Goal: Transaction & Acquisition: Subscribe to service/newsletter

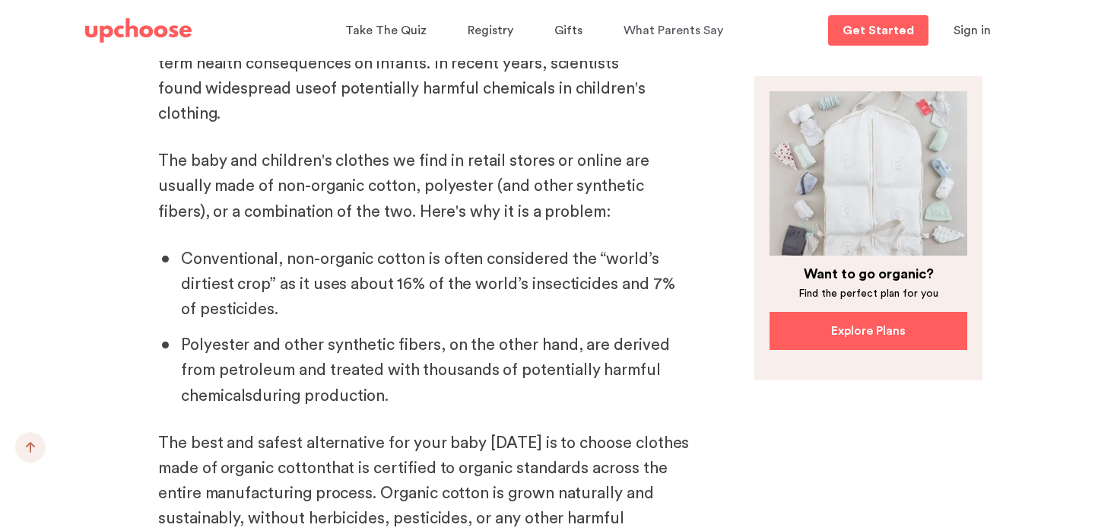
scroll to position [4947, 0]
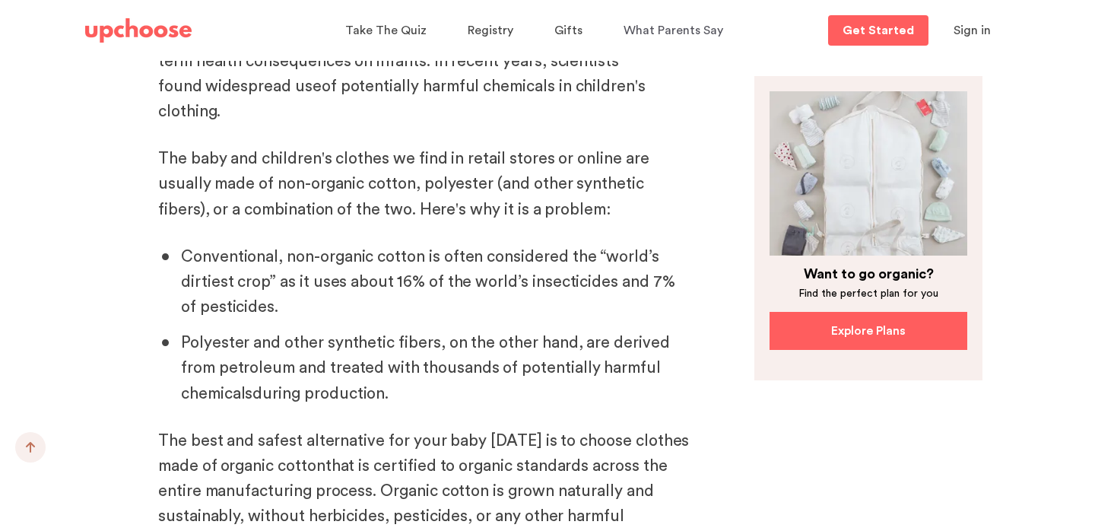
click at [300, 458] on link "organic cotton" at bounding box center [273, 466] width 105 height 16
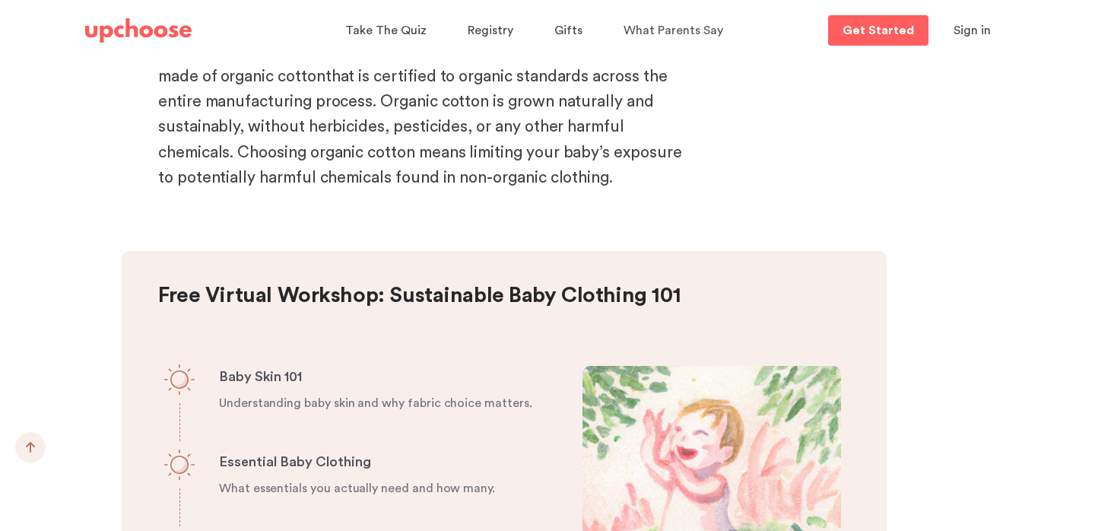
scroll to position [5365, 0]
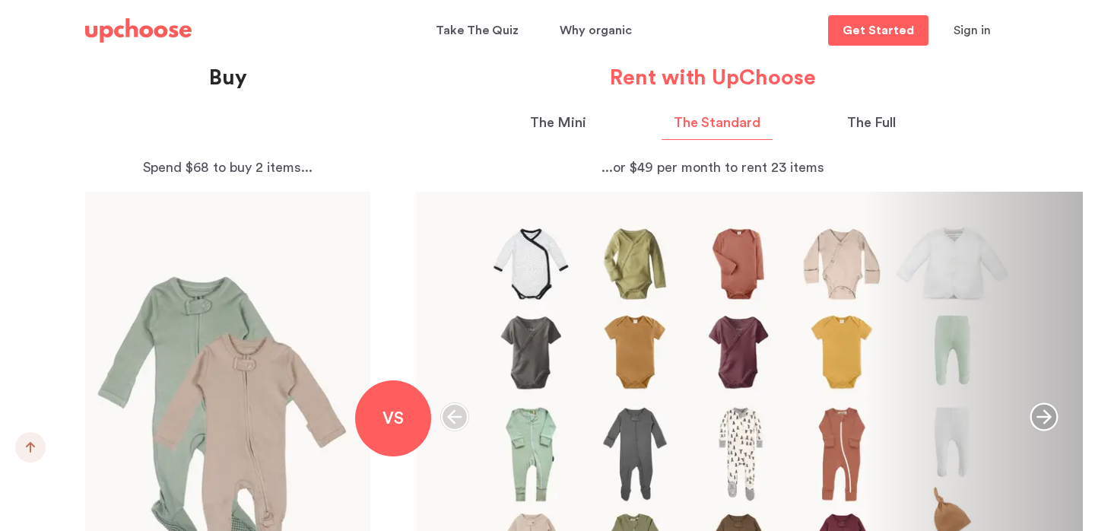
scroll to position [834, 0]
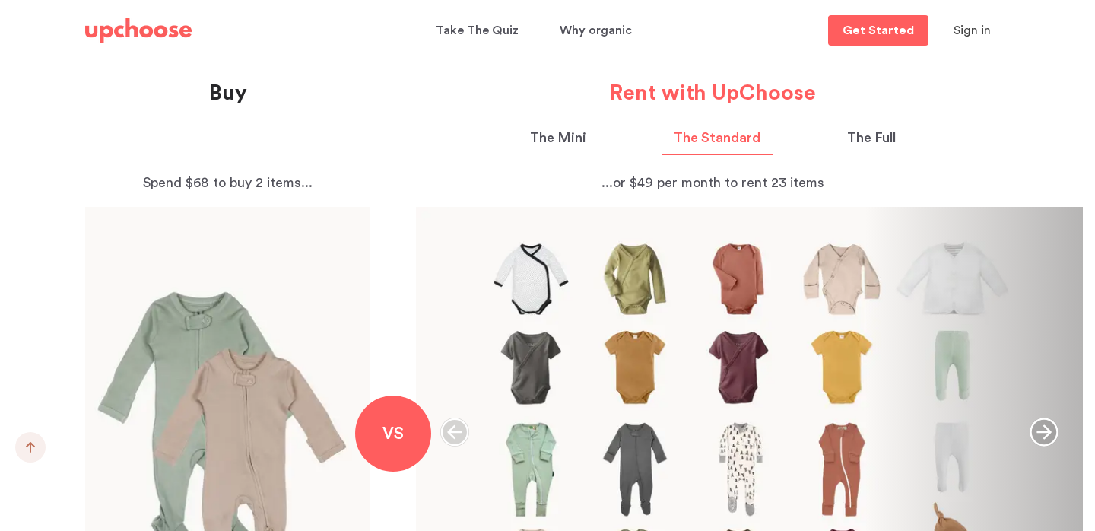
click at [562, 140] on p "The Mini" at bounding box center [558, 138] width 56 height 21
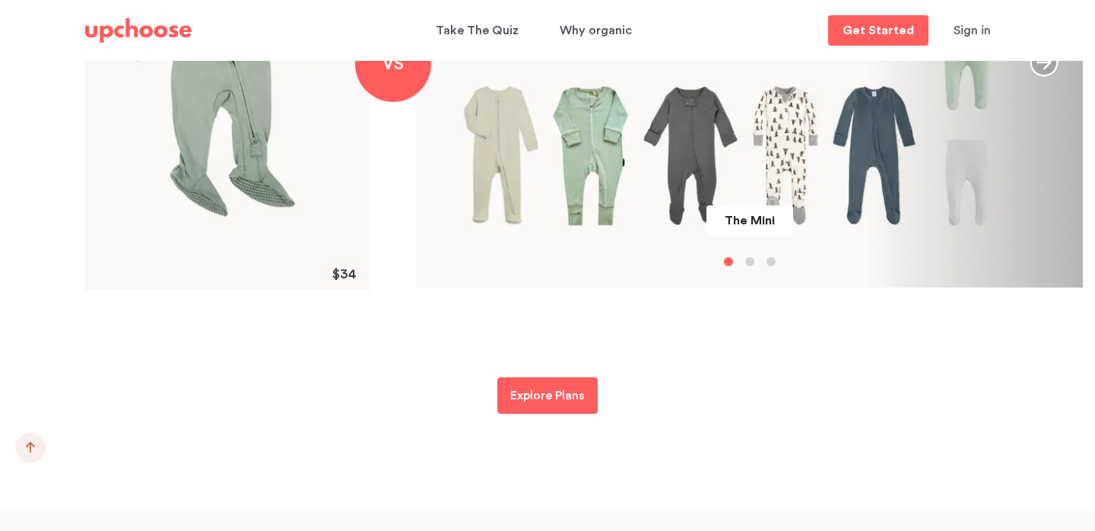
scroll to position [1236, 0]
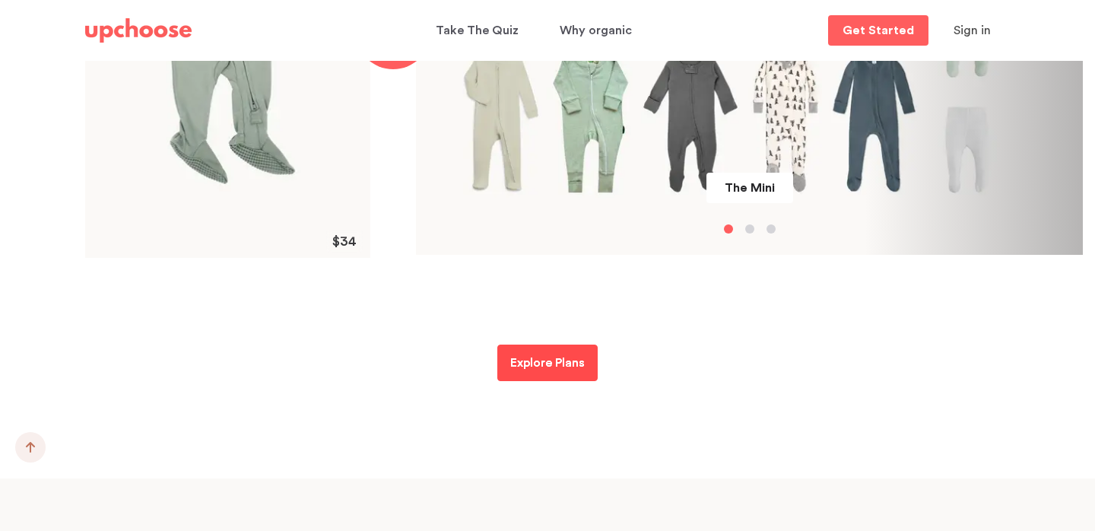
click at [558, 364] on p "Explore Plans" at bounding box center [547, 363] width 75 height 18
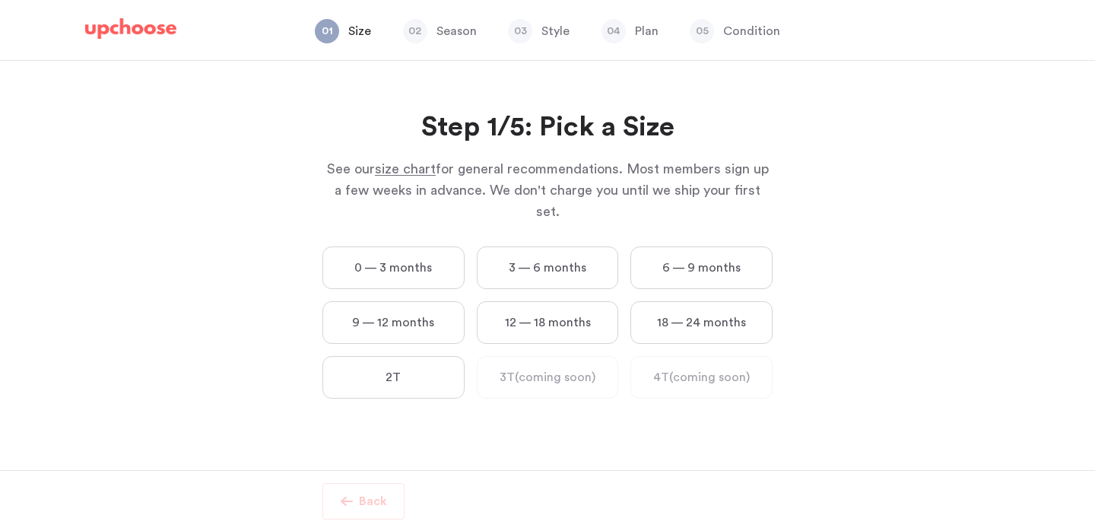
click at [685, 256] on label "6 — 9 months" at bounding box center [702, 267] width 142 height 43
click at [0, 0] on months "6 — 9 months" at bounding box center [0, 0] width 0 height 0
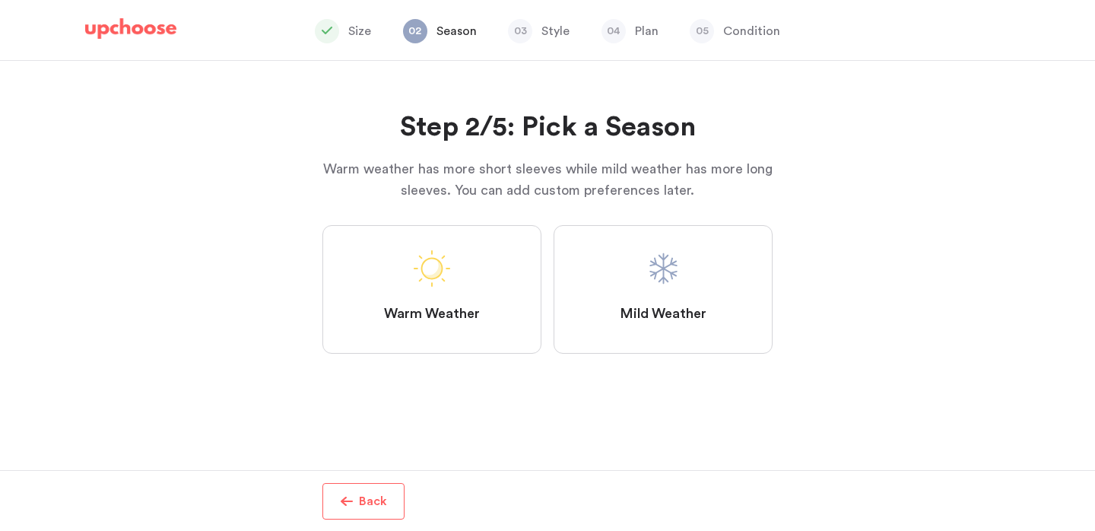
click at [678, 316] on span "Mild Weather" at bounding box center [663, 314] width 87 height 18
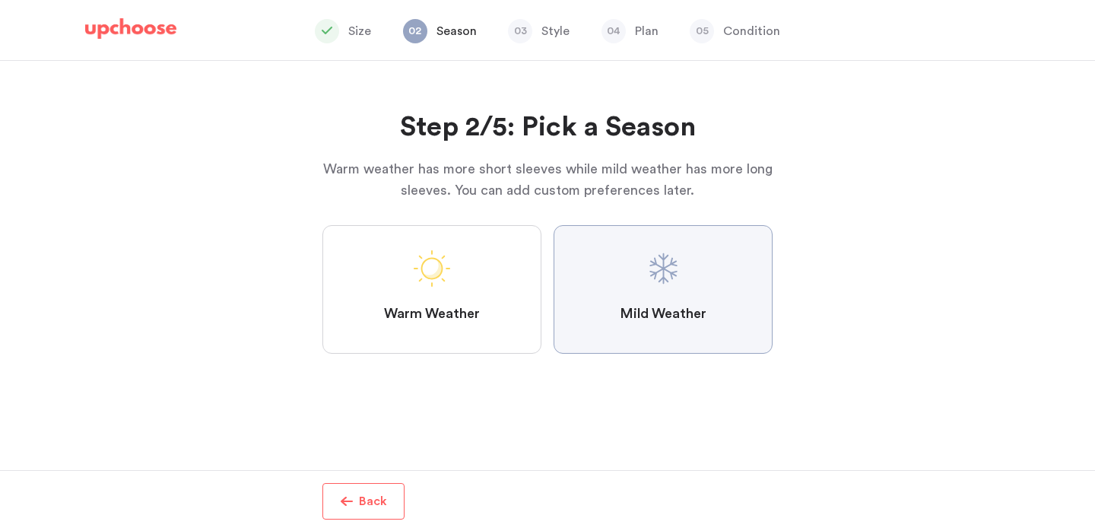
click at [0, 0] on Weather "Mild Weather" at bounding box center [0, 0] width 0 height 0
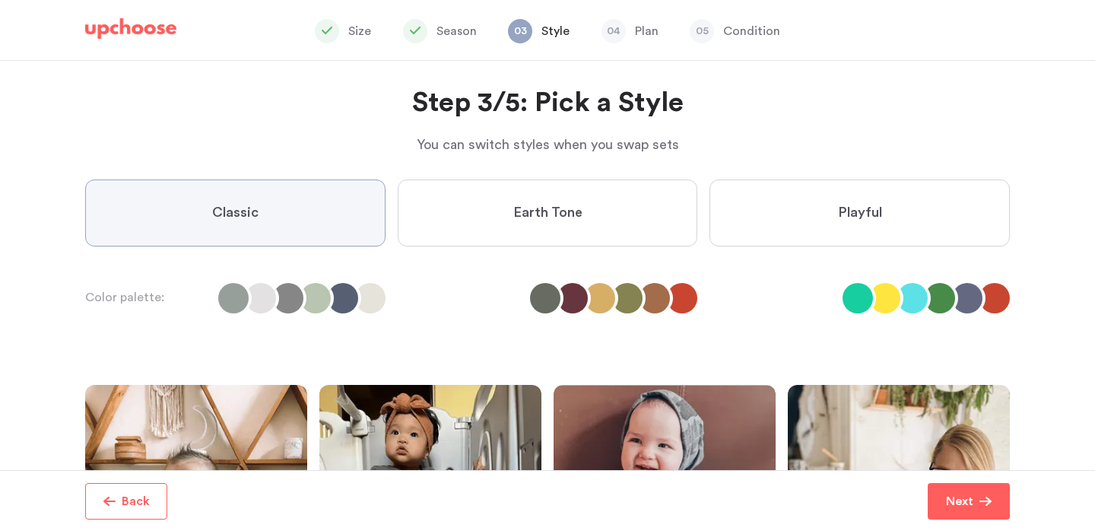
scroll to position [25, 0]
click at [551, 211] on span "Earth Tone" at bounding box center [547, 212] width 69 height 18
click at [0, 0] on Tone "Earth Tone" at bounding box center [0, 0] width 0 height 0
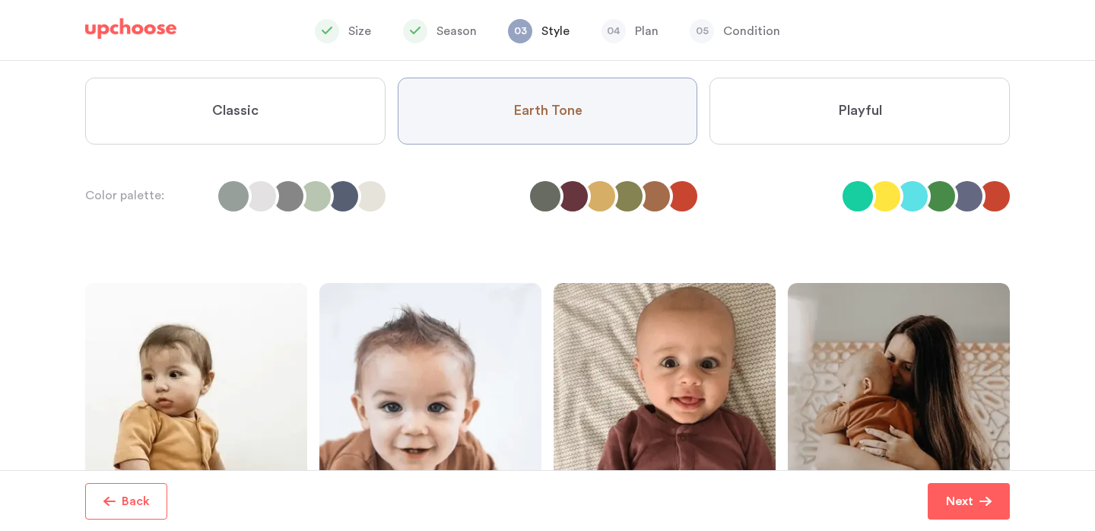
scroll to position [0, 0]
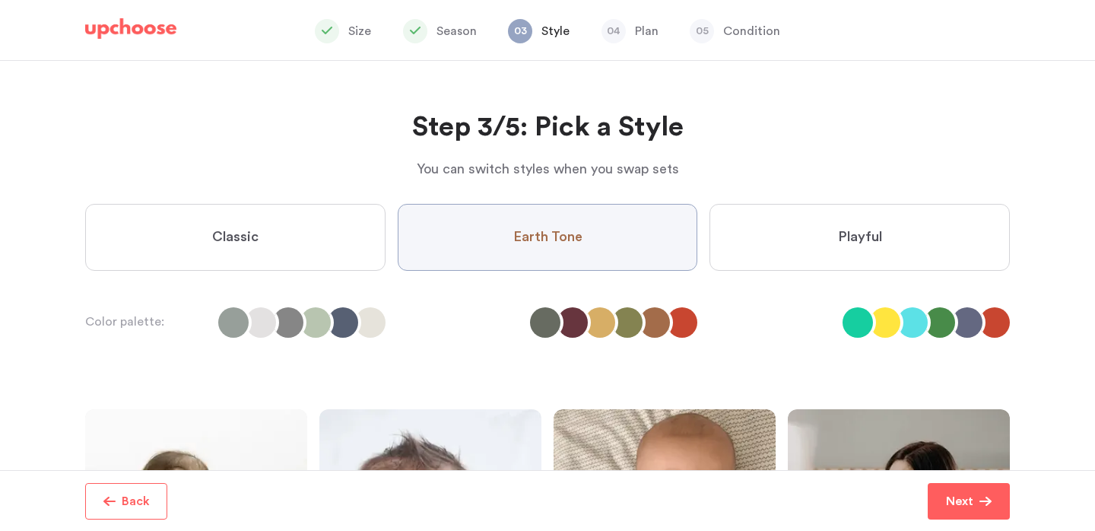
click at [892, 244] on label "Playful" at bounding box center [860, 237] width 300 height 67
click at [0, 0] on input "Playful" at bounding box center [0, 0] width 0 height 0
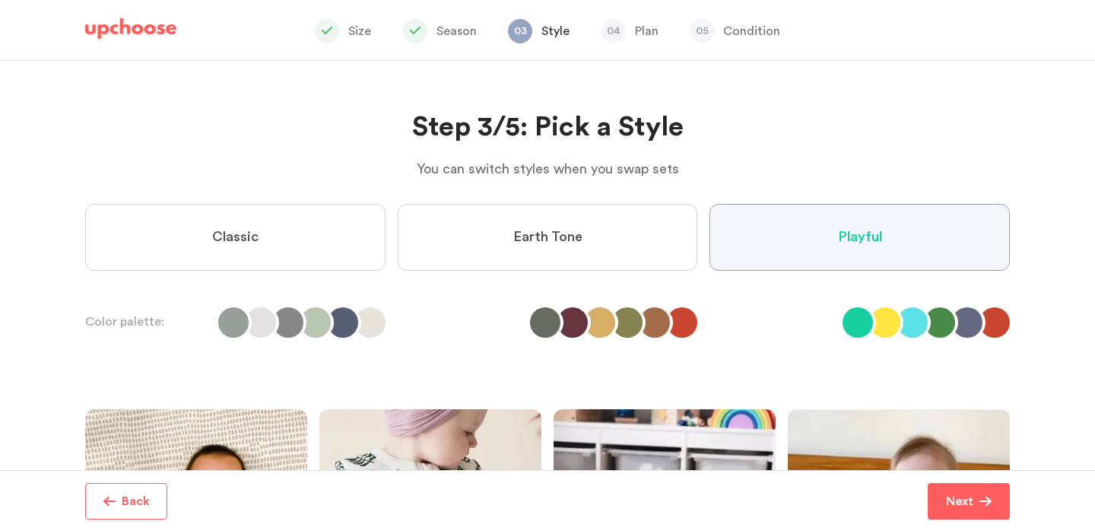
click at [587, 239] on label "Earth Tone" at bounding box center [548, 237] width 300 height 67
click at [0, 0] on Tone "Earth Tone" at bounding box center [0, 0] width 0 height 0
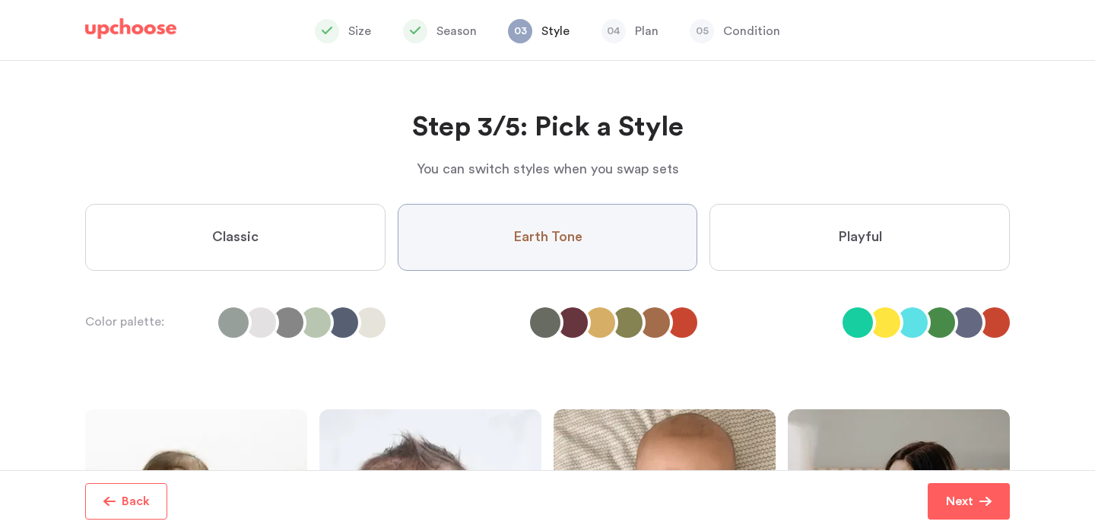
click at [979, 526] on div "More info Back Next Next Next Finish Schedule a Delivery" at bounding box center [547, 500] width 961 height 61
click at [980, 500] on span "button" at bounding box center [986, 501] width 12 height 12
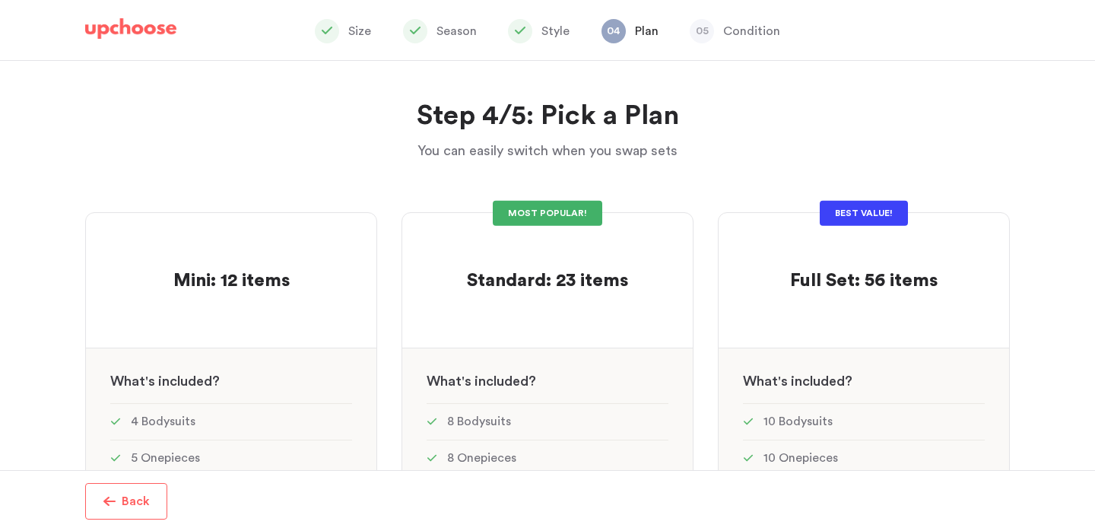
scroll to position [11, 0]
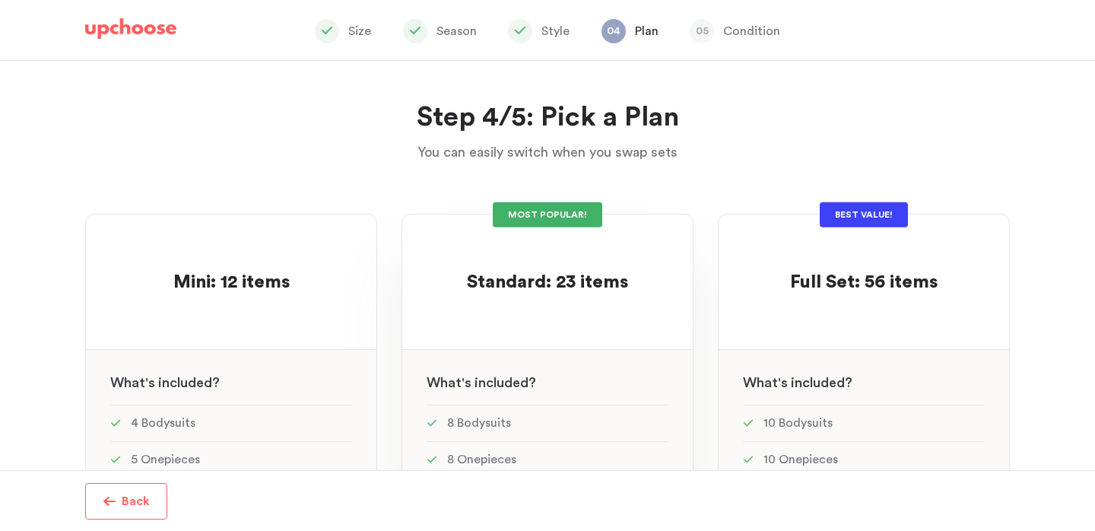
click at [567, 214] on div "MOST POPULAR!" at bounding box center [548, 214] width 110 height 25
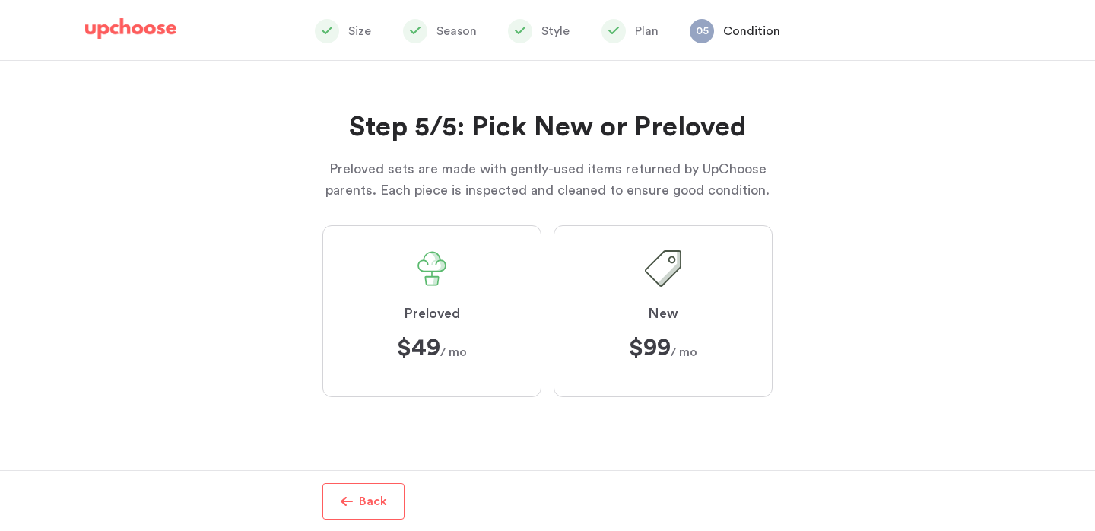
click at [518, 364] on label "Preloved $49 $49 / mo" at bounding box center [431, 311] width 219 height 172
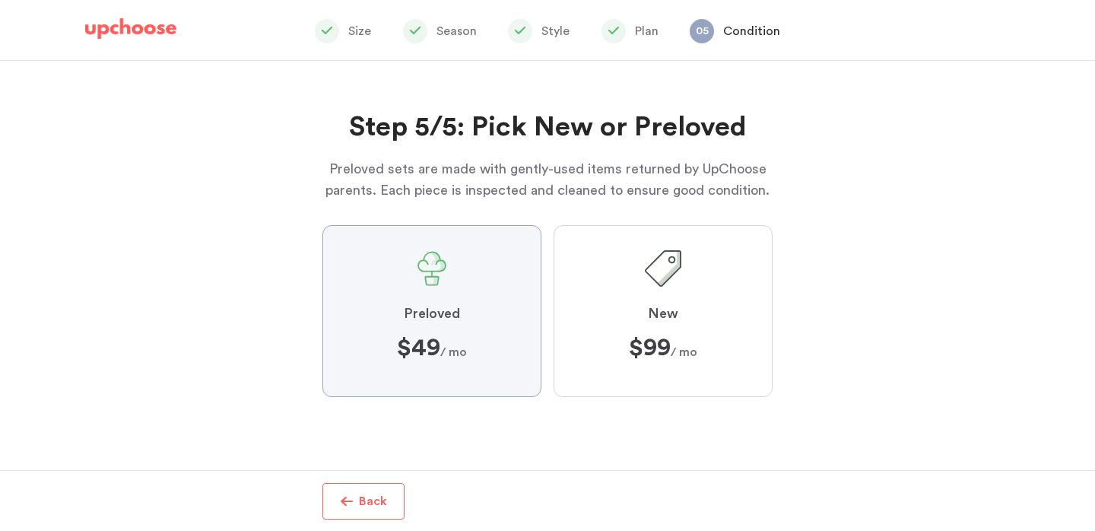
click at [0, 0] on input "Preloved $49 $49 / mo" at bounding box center [0, 0] width 0 height 0
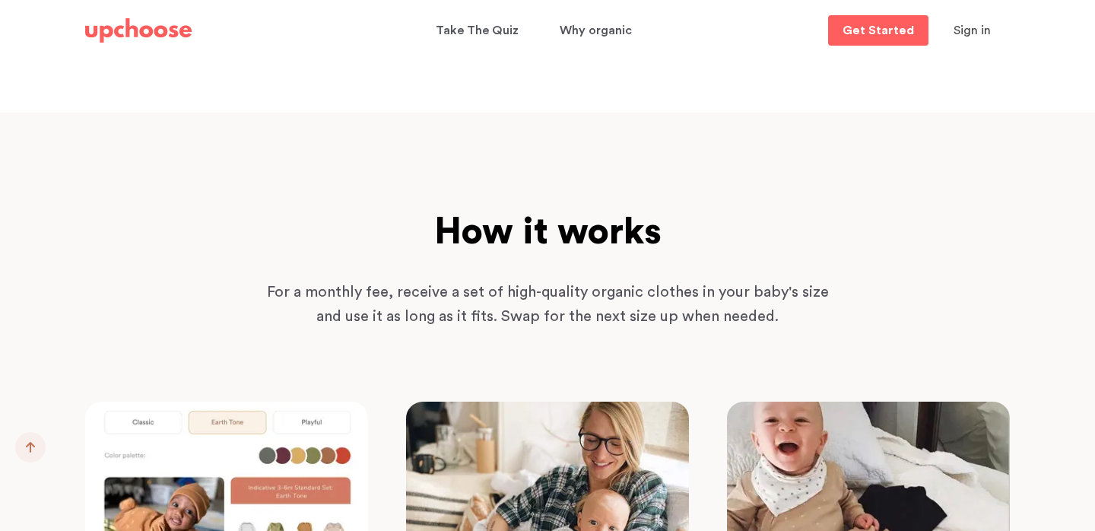
scroll to position [1129, 0]
